Goal: Transaction & Acquisition: Purchase product/service

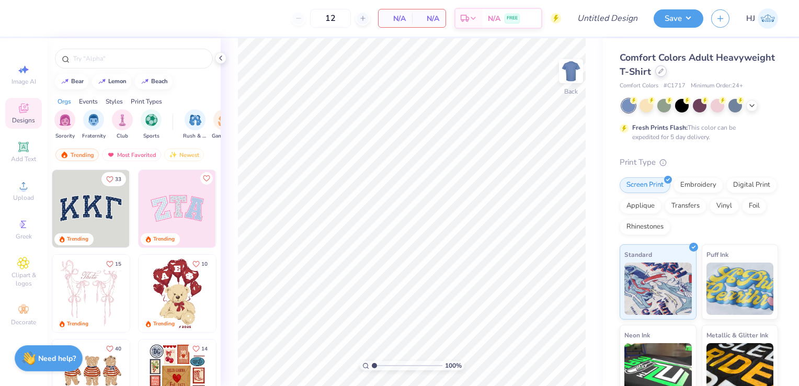
click at [667, 75] on div at bounding box center [662, 71] width 12 height 12
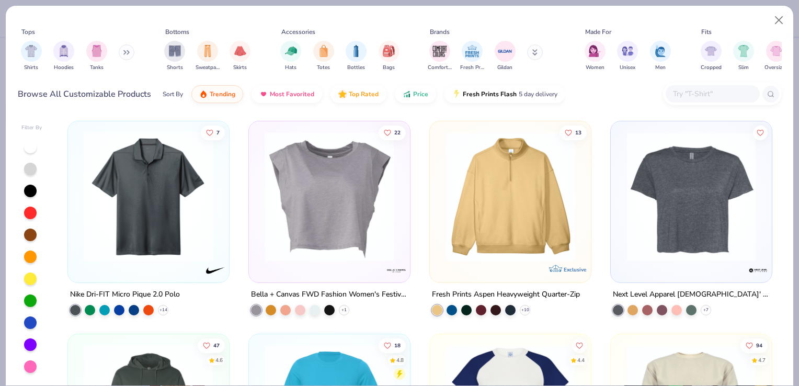
click at [123, 55] on button at bounding box center [127, 52] width 16 height 16
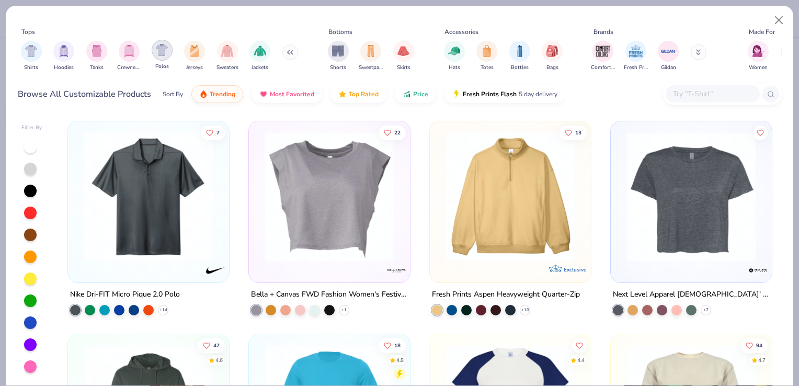
click at [162, 55] on img "filter for Polos" at bounding box center [162, 50] width 12 height 12
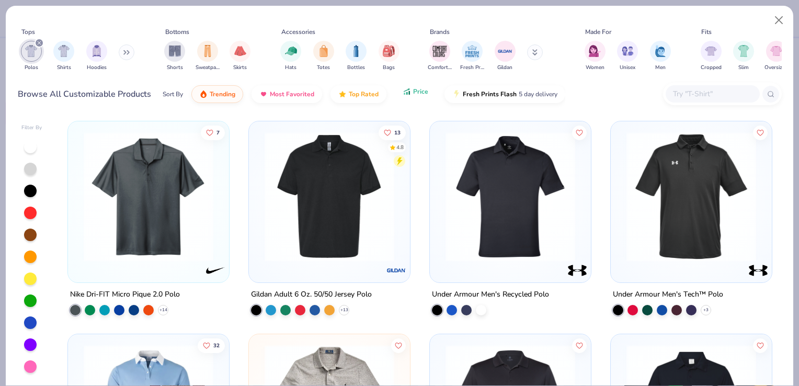
click at [409, 93] on icon "button" at bounding box center [407, 91] width 8 height 9
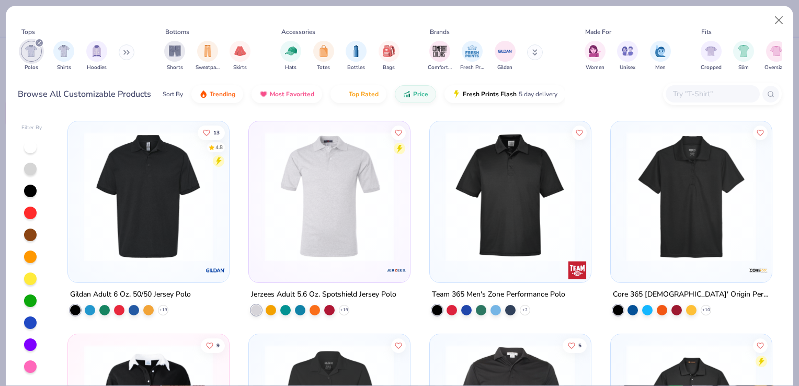
click at [320, 223] on img at bounding box center [329, 197] width 140 height 130
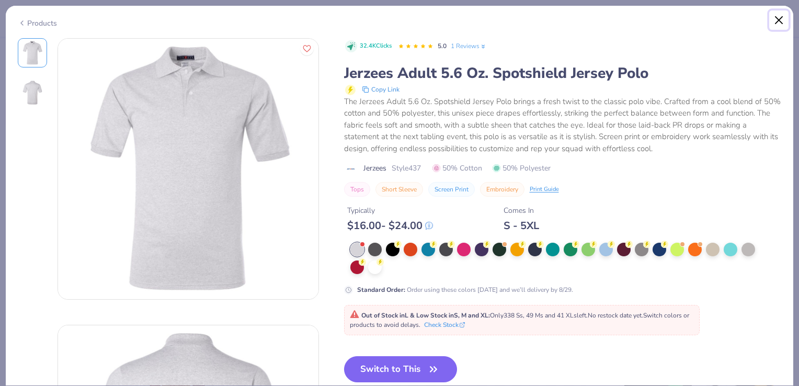
click at [776, 21] on button "Close" at bounding box center [780, 20] width 20 height 20
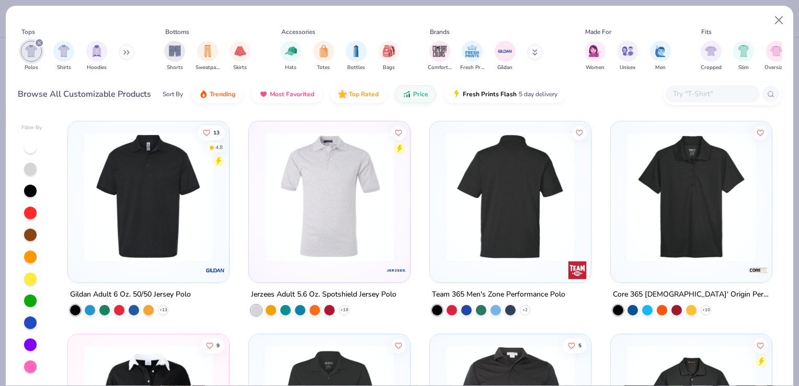
click at [534, 229] on div at bounding box center [510, 197] width 420 height 130
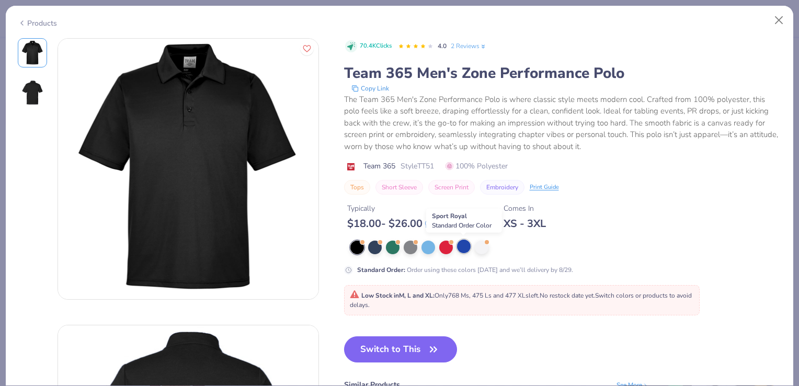
click at [468, 245] on div at bounding box center [464, 247] width 14 height 14
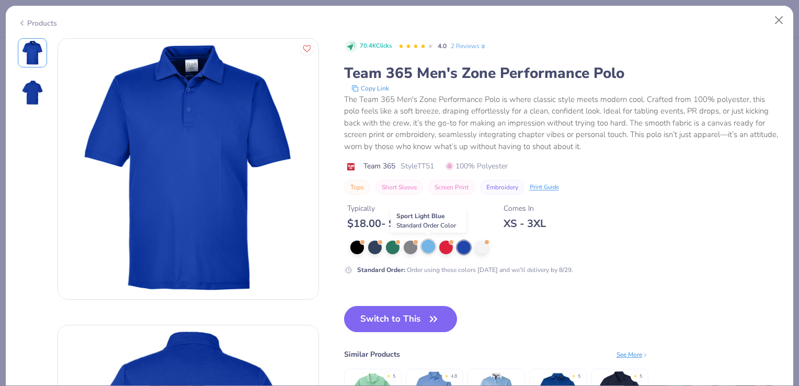
click at [433, 245] on div at bounding box center [429, 247] width 14 height 14
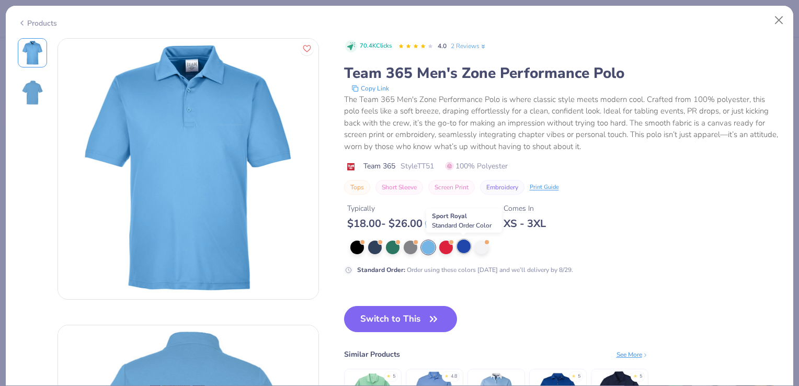
click at [464, 249] on div at bounding box center [464, 247] width 14 height 14
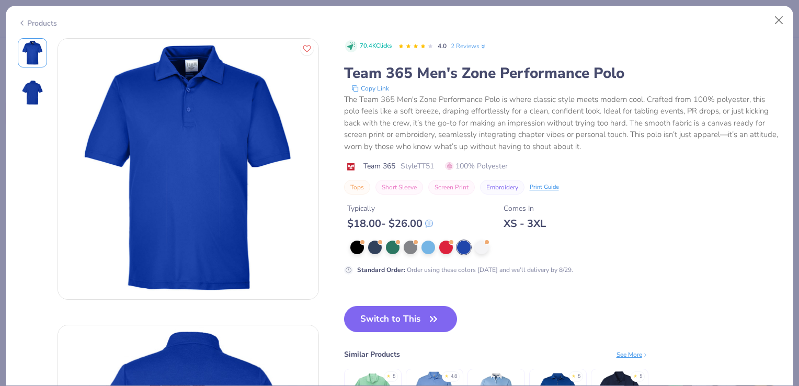
click at [52, 21] on div "Products" at bounding box center [37, 23] width 39 height 11
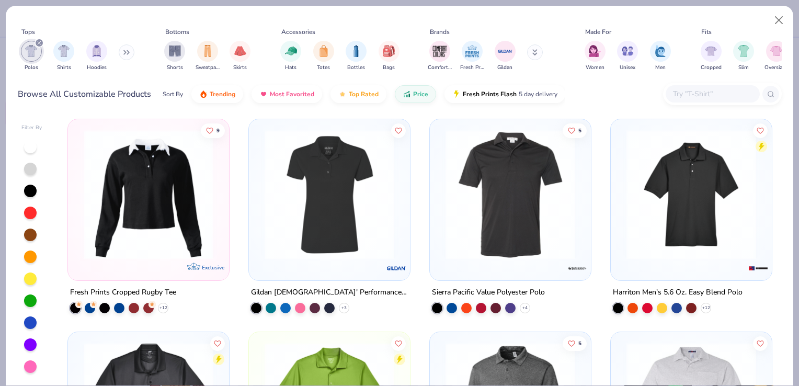
scroll to position [214, 0]
click at [655, 51] on img "filter for Men" at bounding box center [661, 50] width 12 height 12
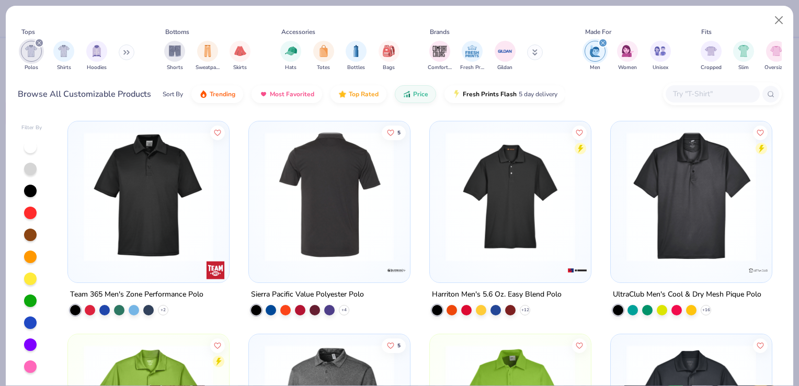
click at [337, 206] on img at bounding box center [329, 197] width 140 height 130
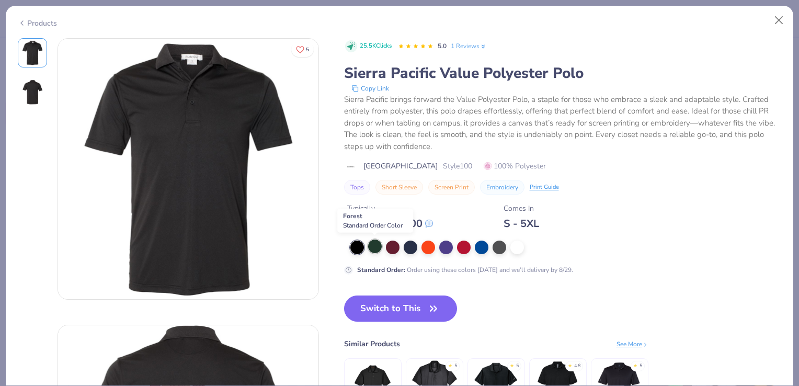
click at [377, 248] on div at bounding box center [375, 247] width 14 height 14
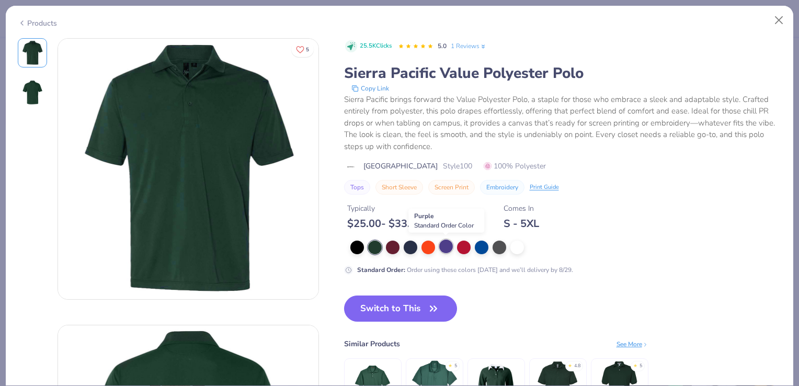
click at [444, 250] on div at bounding box center [446, 247] width 14 height 14
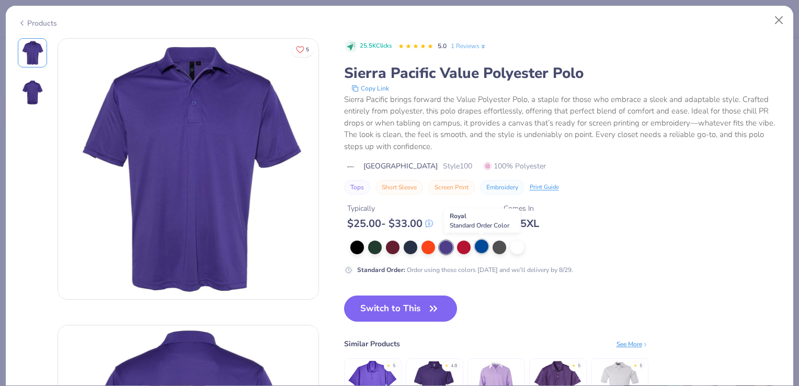
click at [483, 247] on div at bounding box center [482, 247] width 14 height 14
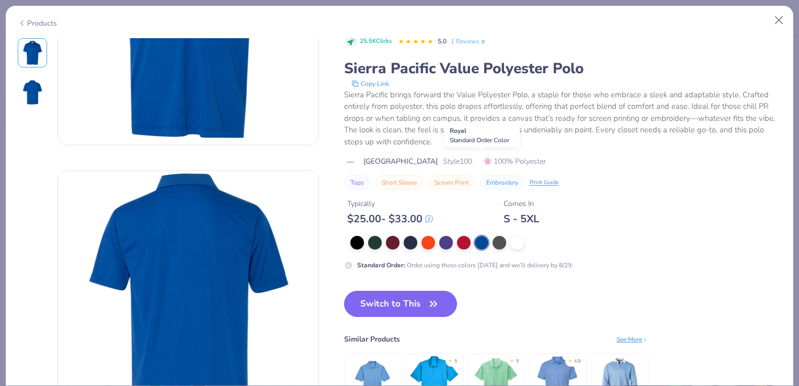
scroll to position [290, 0]
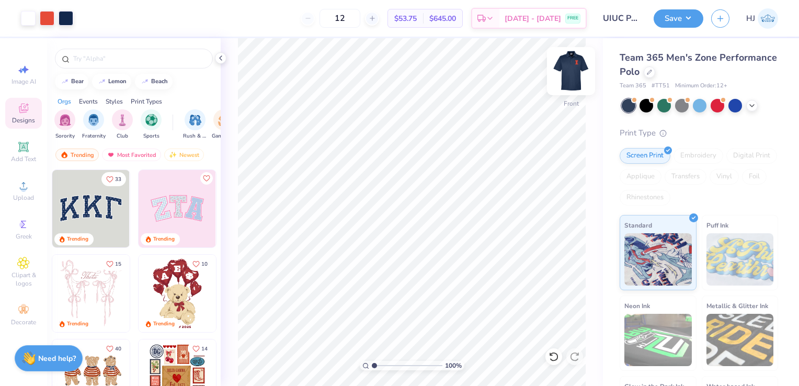
click at [571, 72] on img at bounding box center [571, 71] width 42 height 42
click at [566, 79] on img at bounding box center [571, 71] width 42 height 42
type input "1.09352046113793"
